Goal: Task Accomplishment & Management: Complete application form

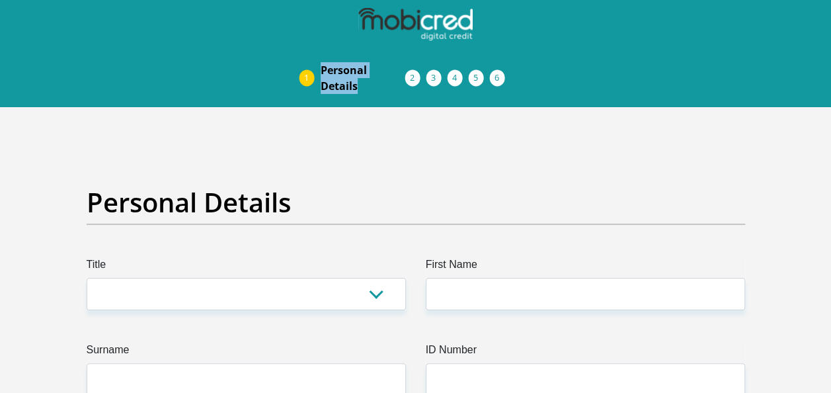
drag, startPoint x: 830, startPoint y: 34, endPoint x: 830, endPoint y: 84, distance: 50.2
drag, startPoint x: 830, startPoint y: 84, endPoint x: 836, endPoint y: 38, distance: 46.7
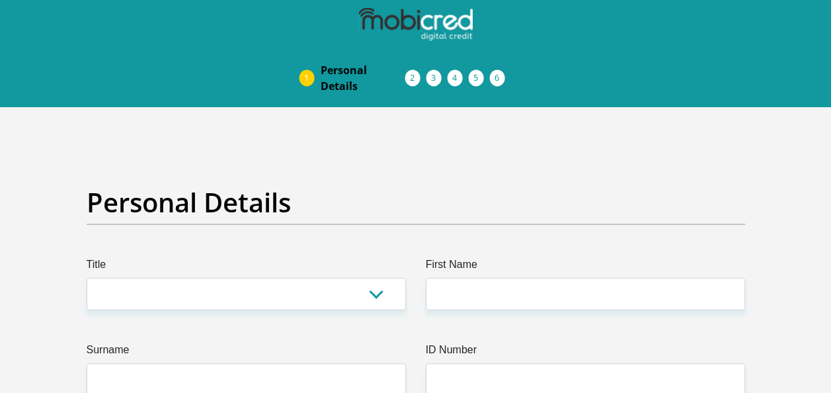
click at [500, 81] on li "Pre Agreement Signoff" at bounding box center [510, 78] width 21 height 11
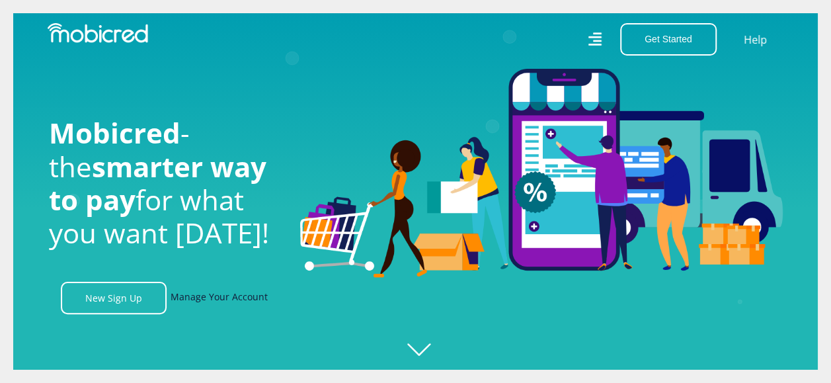
click at [234, 301] on link "Manage Your Account" at bounding box center [219, 298] width 97 height 32
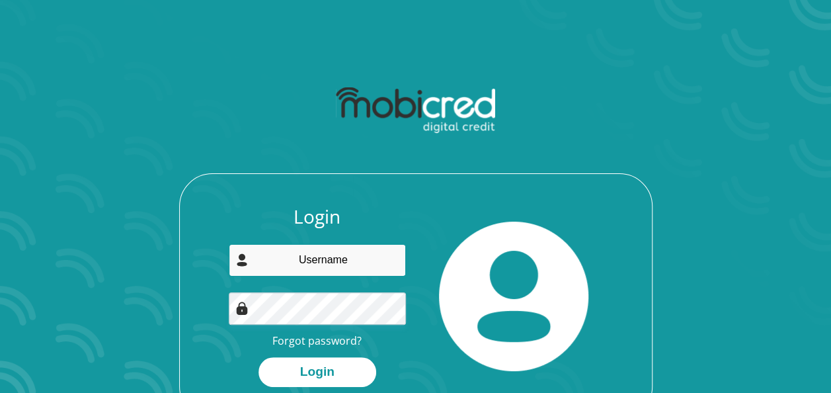
click at [331, 262] on input "email" at bounding box center [317, 260] width 177 height 32
type input "hambas9412@gmail.com"
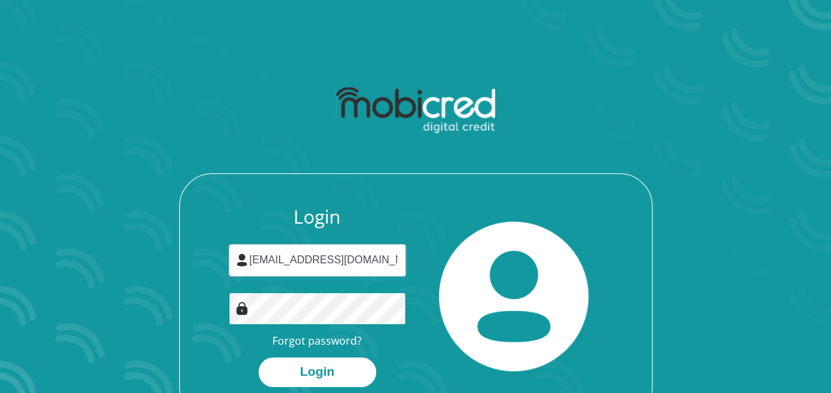
click at [258, 357] on button "Login" at bounding box center [317, 372] width 118 height 30
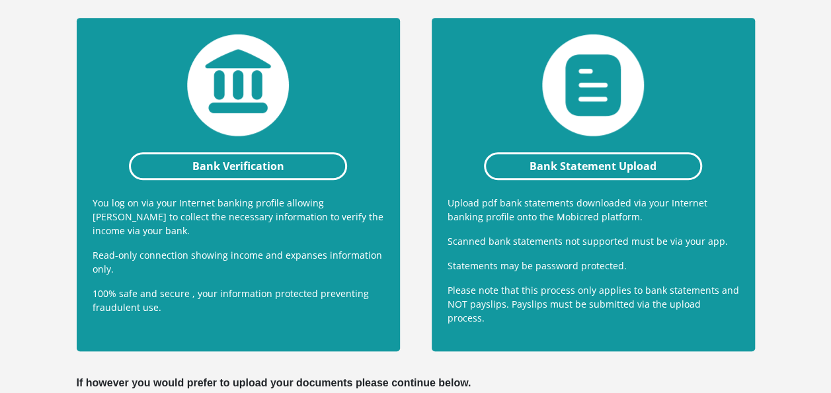
scroll to position [340, 0]
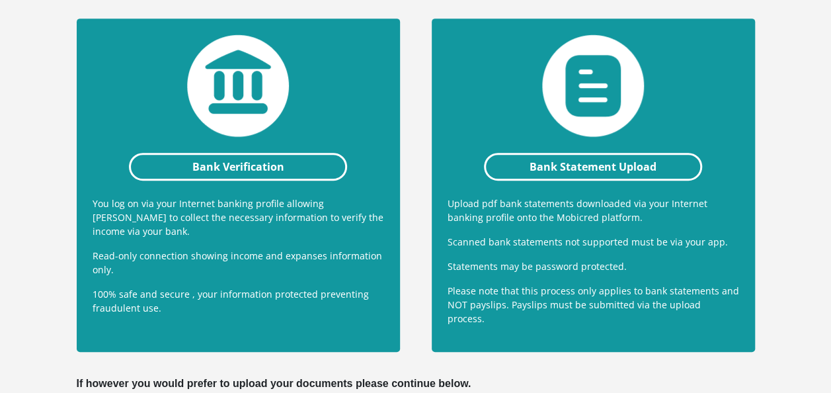
drag, startPoint x: 830, startPoint y: 155, endPoint x: 826, endPoint y: 99, distance: 56.3
click at [826, 99] on section "Documents Your applicaton has been provisionally approved and in order to final…" at bounding box center [415, 144] width 831 height 787
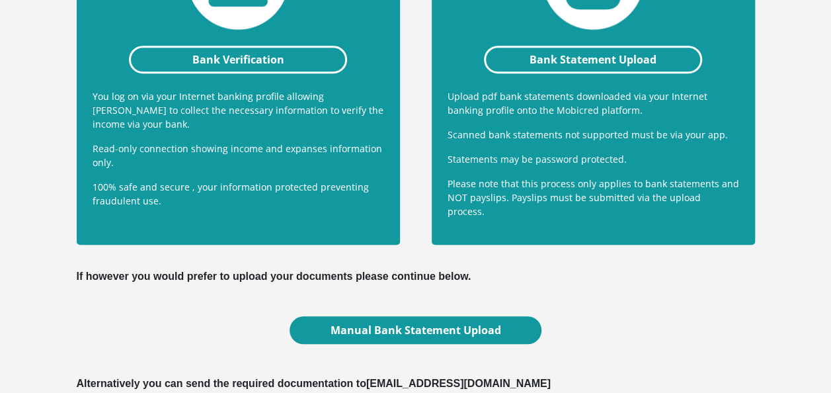
scroll to position [526, 0]
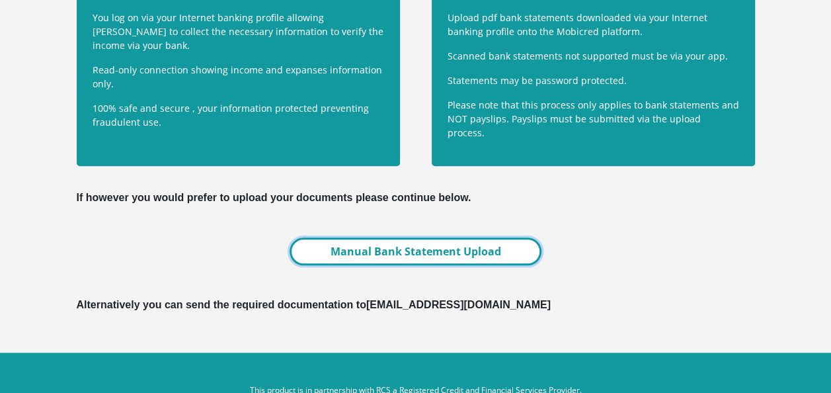
click at [409, 242] on link "Manual Bank Statement Upload" at bounding box center [415, 251] width 251 height 28
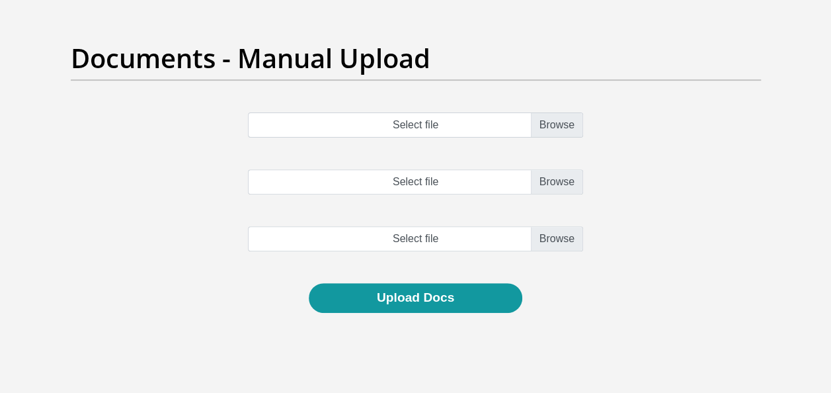
scroll to position [145, 0]
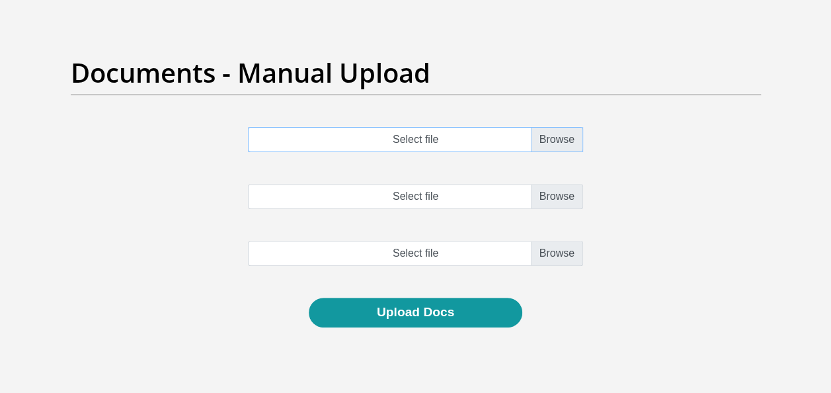
click at [570, 135] on input "Select file" at bounding box center [415, 139] width 335 height 25
type input "C:\fakepath\Payslip_MAIN_31-Jul-2025.pdf"
click at [556, 196] on input "Select file" at bounding box center [415, 196] width 335 height 25
type input "C:\fakepath\Payslip_MAIN_31-Aug-2025.pdf"
click at [446, 257] on input "file" at bounding box center [415, 253] width 335 height 25
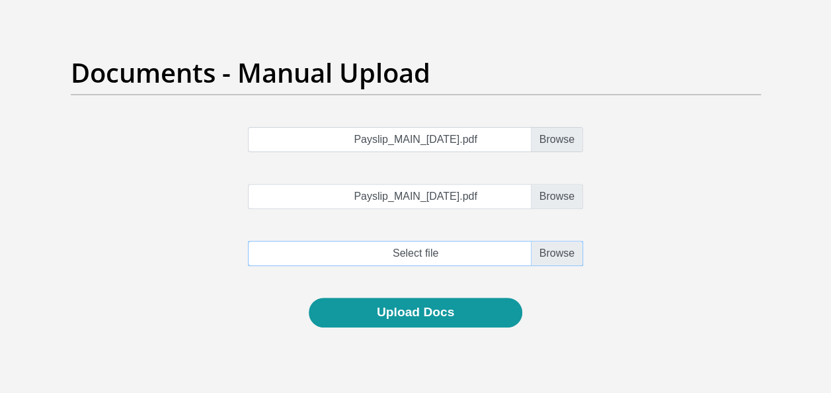
type input "C:\fakepath\Payslip_MAIN_30-Sep-2025.pdf"
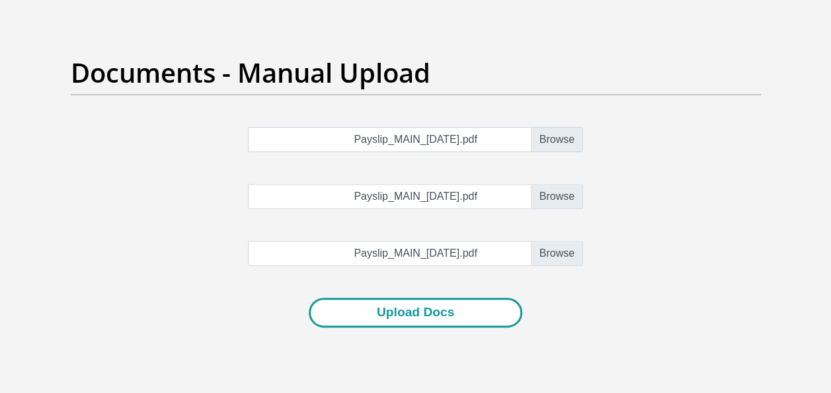
click at [479, 315] on button "Upload Docs" at bounding box center [416, 312] width 214 height 30
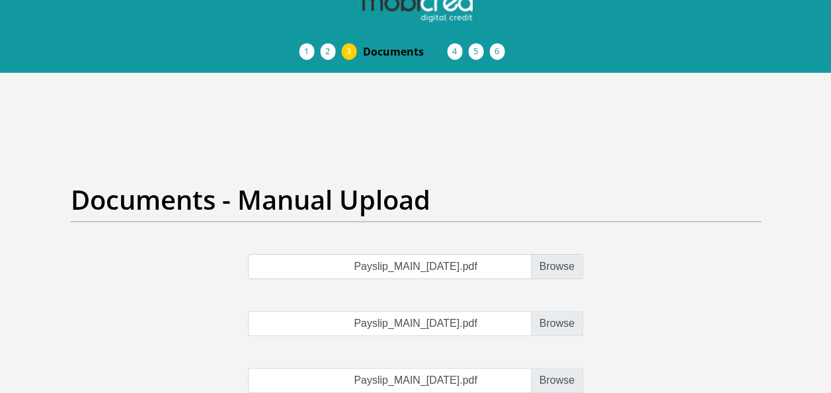
scroll to position [12, 0]
